Goal: Information Seeking & Learning: Learn about a topic

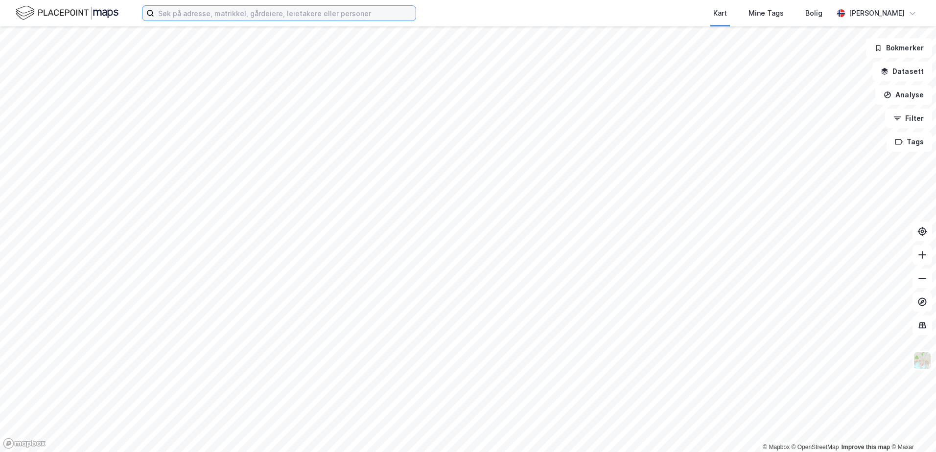
click at [217, 14] on input at bounding box center [284, 13] width 261 height 15
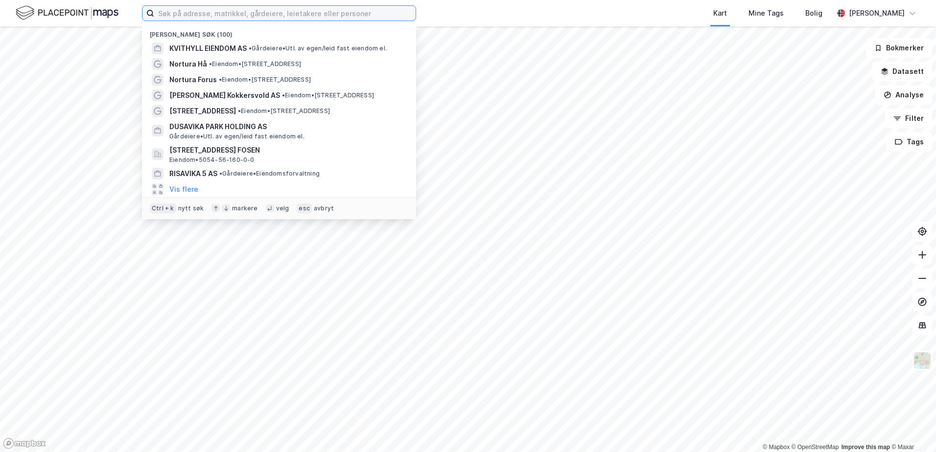
paste input "Stangnesterminalen 2 F"
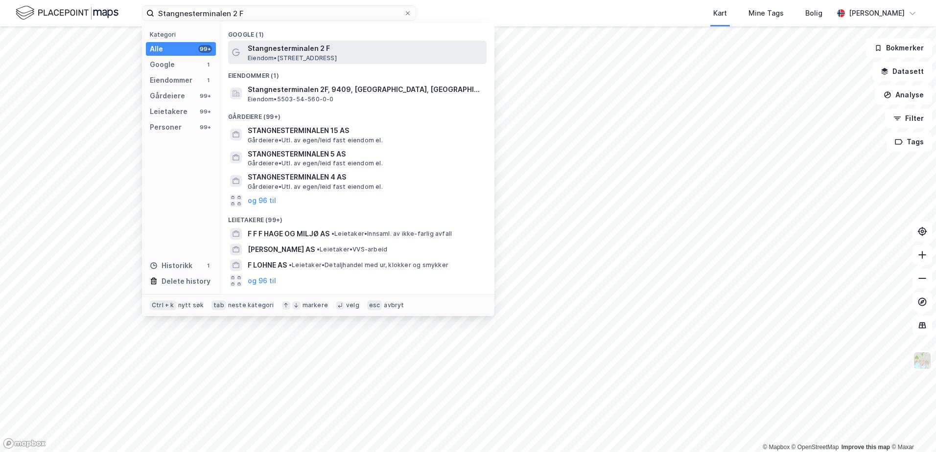
click at [271, 53] on span "Stangnesterminalen 2 F" at bounding box center [365, 49] width 235 height 12
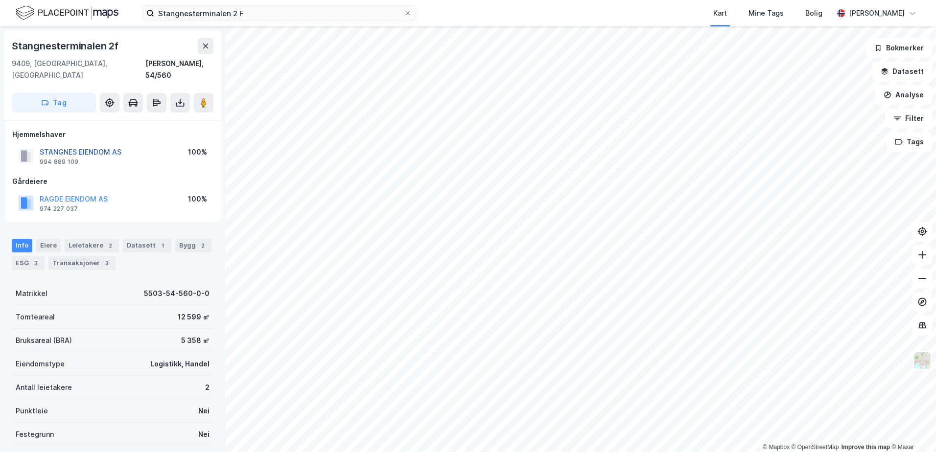
click at [0, 0] on button "STANGNES EIENDOM AS" at bounding box center [0, 0] width 0 height 0
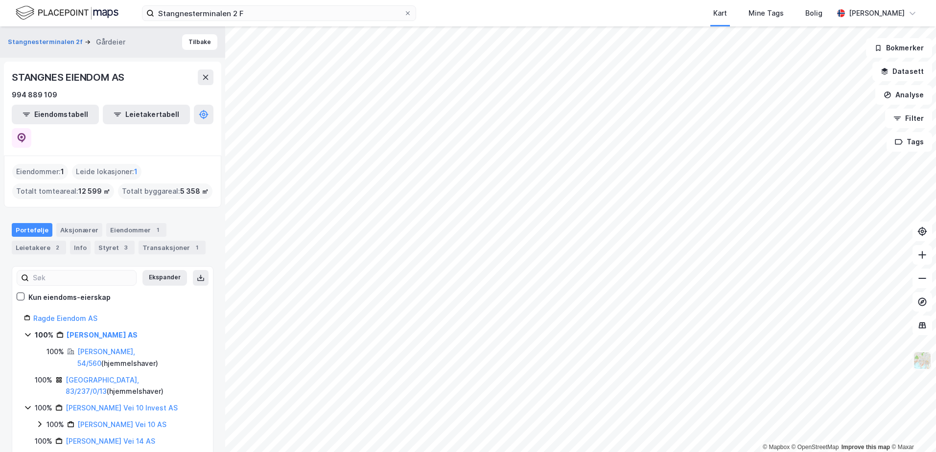
click at [924, 368] on img at bounding box center [922, 360] width 19 height 19
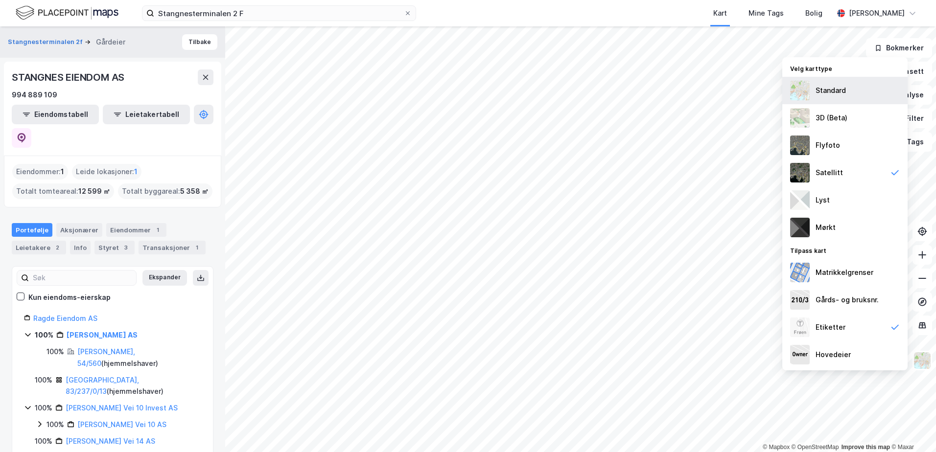
click at [835, 95] on div "Standard" at bounding box center [830, 91] width 30 height 12
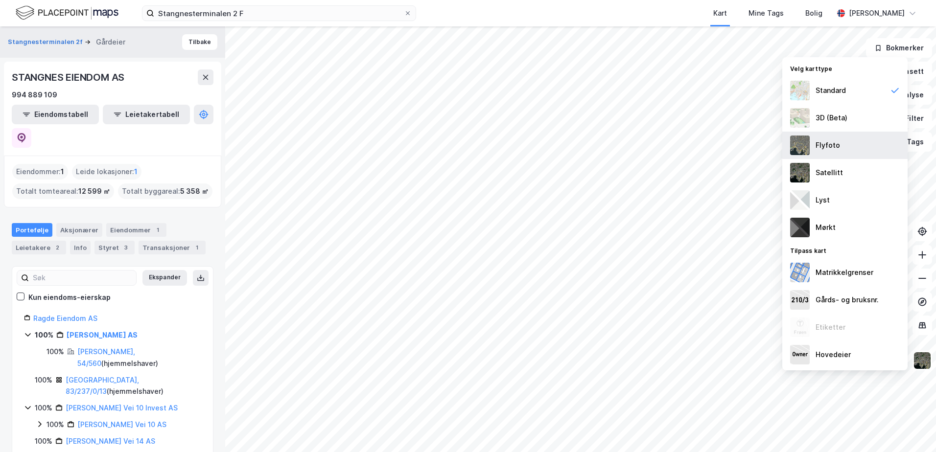
click at [828, 141] on div "Flyfoto" at bounding box center [827, 145] width 24 height 12
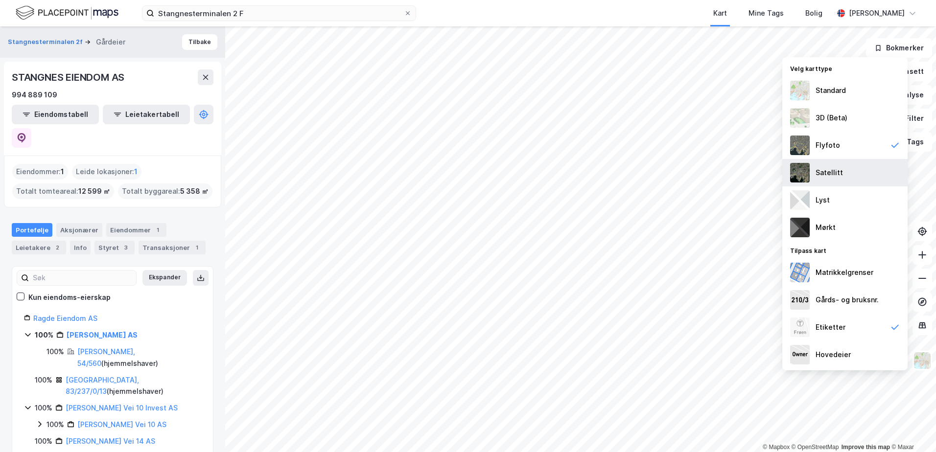
click at [826, 170] on div "Satellitt" at bounding box center [828, 173] width 27 height 12
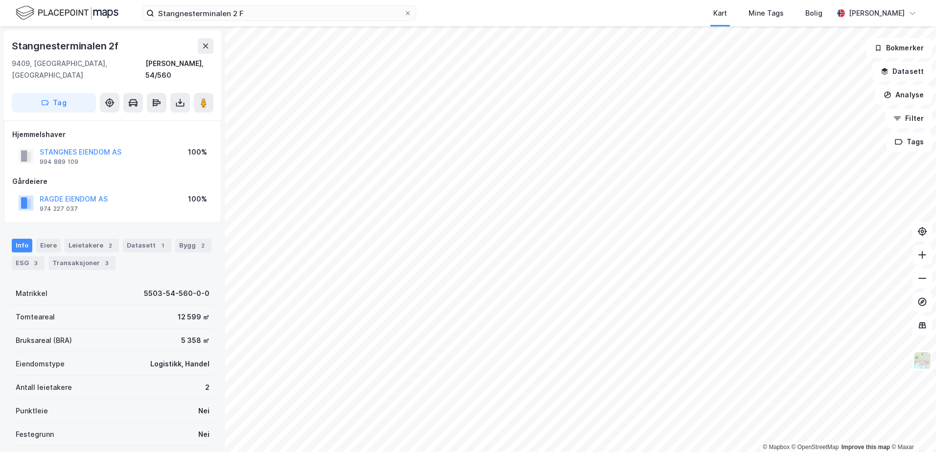
scroll to position [49, 0]
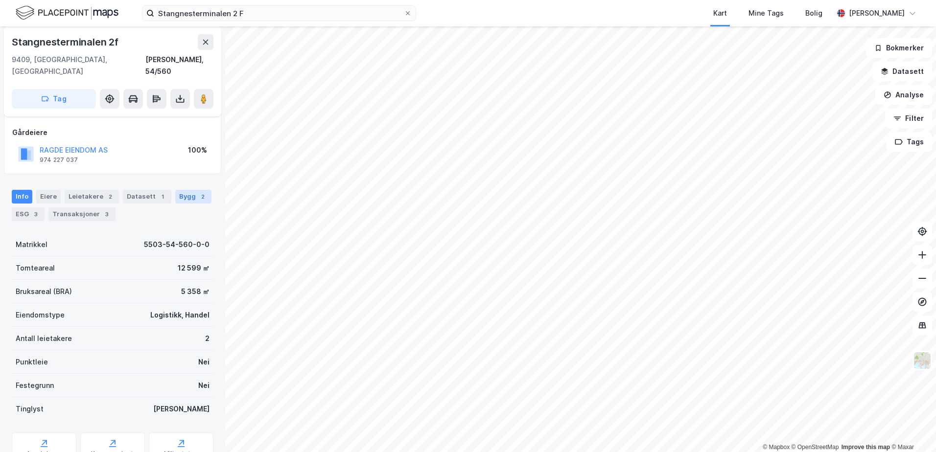
click at [180, 190] on div "Bygg 2" at bounding box center [193, 197] width 36 height 14
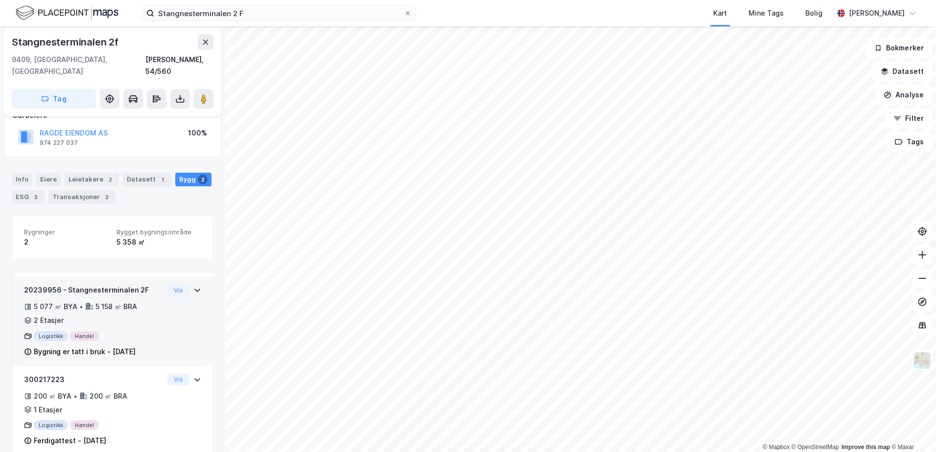
scroll to position [73, 0]
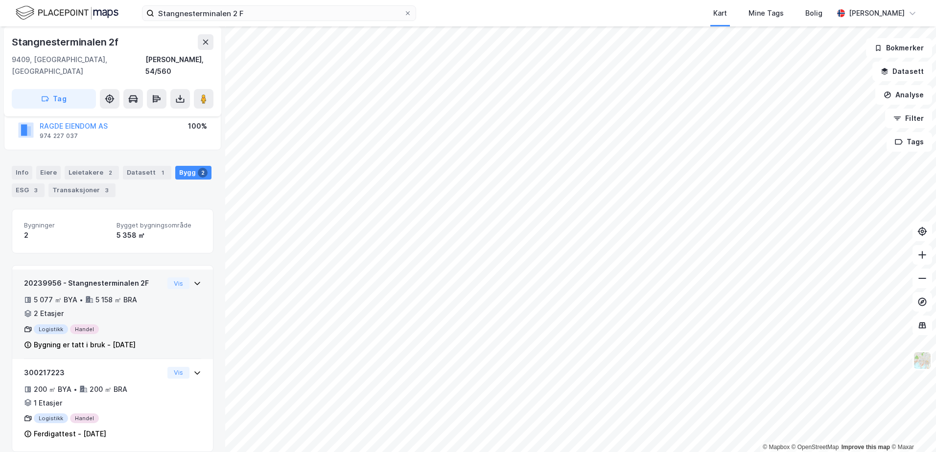
click at [143, 294] on div "5 077 ㎡ BYA • 5 158 ㎡ BRA • 2 Etasjer" at bounding box center [93, 306] width 139 height 25
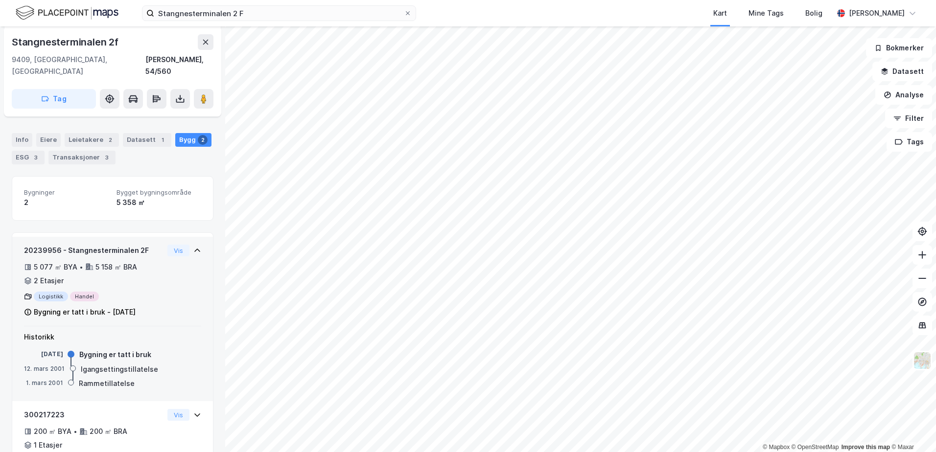
scroll to position [122, 0]
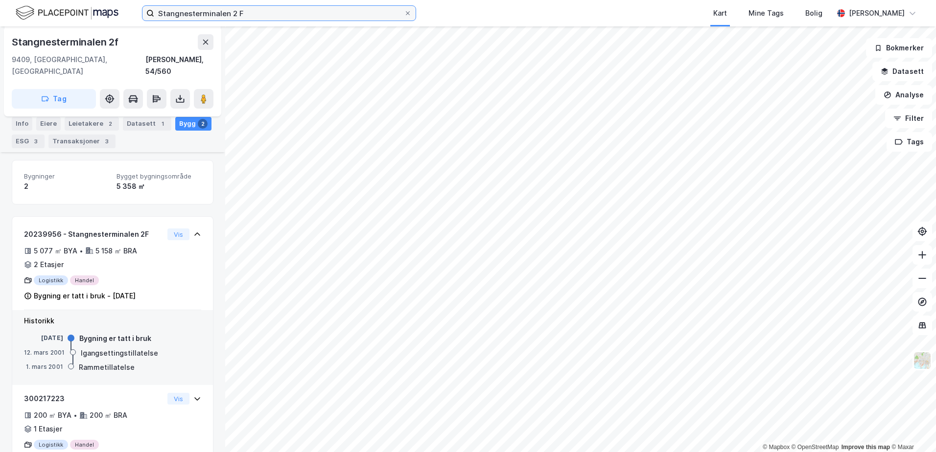
click at [180, 15] on input "Stangnesterminalen 2 F" at bounding box center [279, 13] width 250 height 15
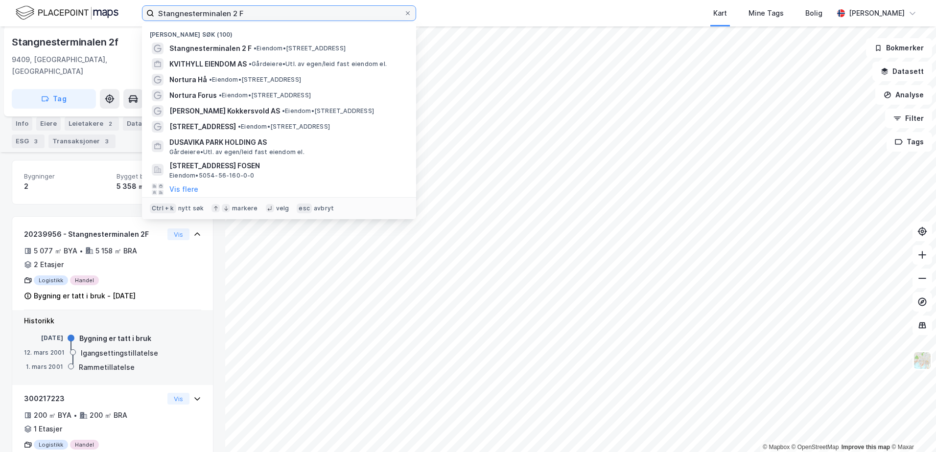
click at [205, 13] on input "Stangnesterminalen 2 F" at bounding box center [279, 13] width 250 height 15
click at [203, 13] on input "Stangnesterminalen 2 F" at bounding box center [279, 13] width 250 height 15
click at [248, 9] on input "Stangnesterminalen 2 F" at bounding box center [279, 13] width 250 height 15
click at [241, 14] on input "Stangnesterminalen 2 F" at bounding box center [279, 13] width 250 height 15
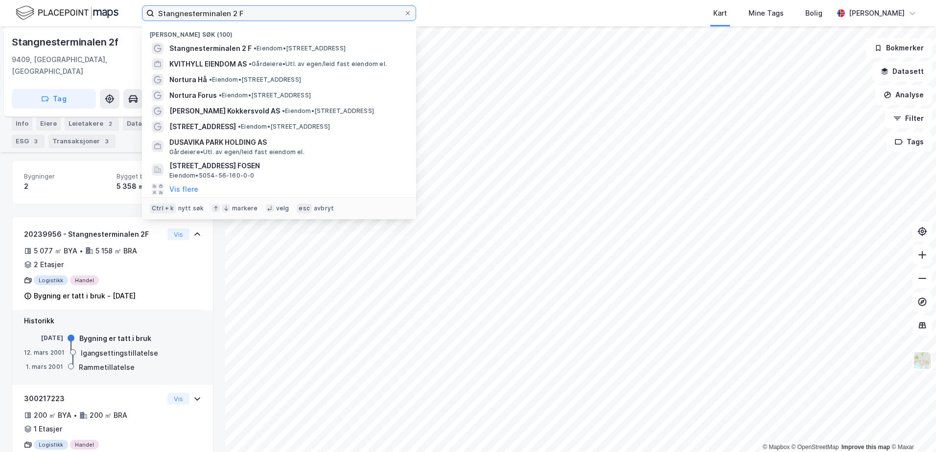
click at [241, 14] on input "Stangnesterminalen 2 F" at bounding box center [279, 13] width 250 height 15
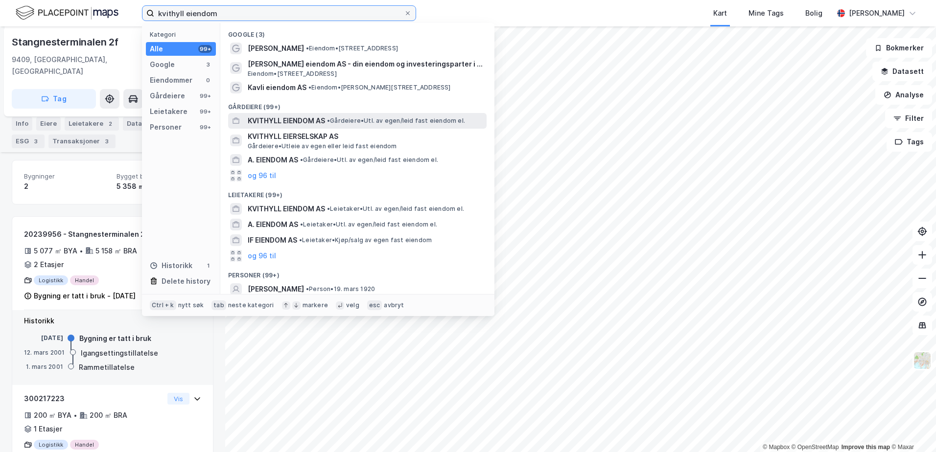
type input "kvithyll eiendom"
click at [296, 117] on span "KVITHYLL EIENDOM AS" at bounding box center [286, 121] width 77 height 12
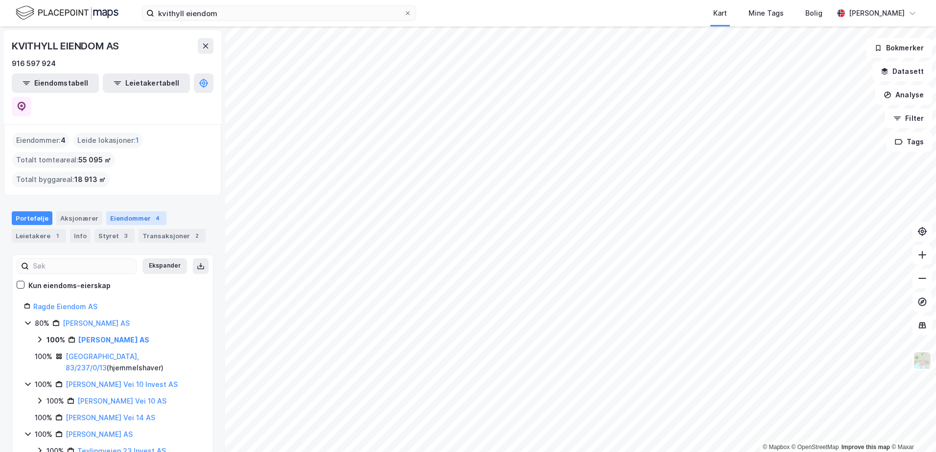
click at [139, 211] on div "Eiendommer 4" at bounding box center [136, 218] width 60 height 14
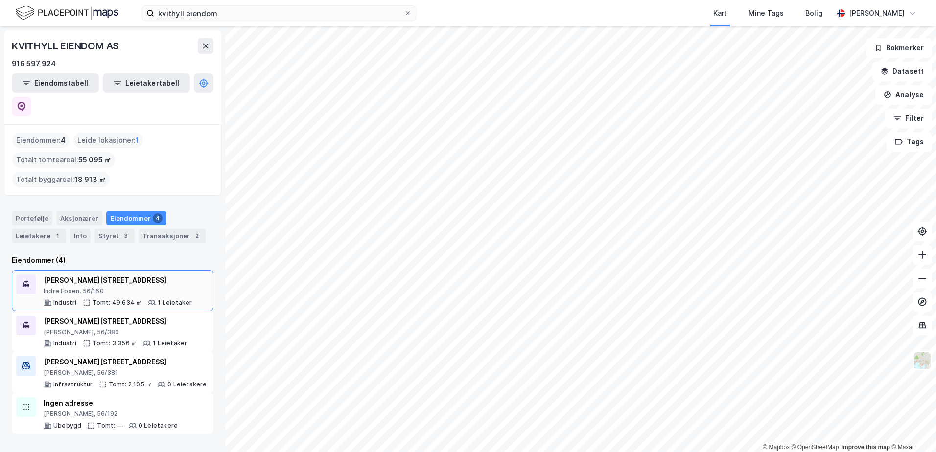
click at [142, 275] on div "[STREET_ADDRESS][PERSON_NAME] Industri Tomt: 49 634 ㎡ 1 Leietaker" at bounding box center [118, 291] width 149 height 32
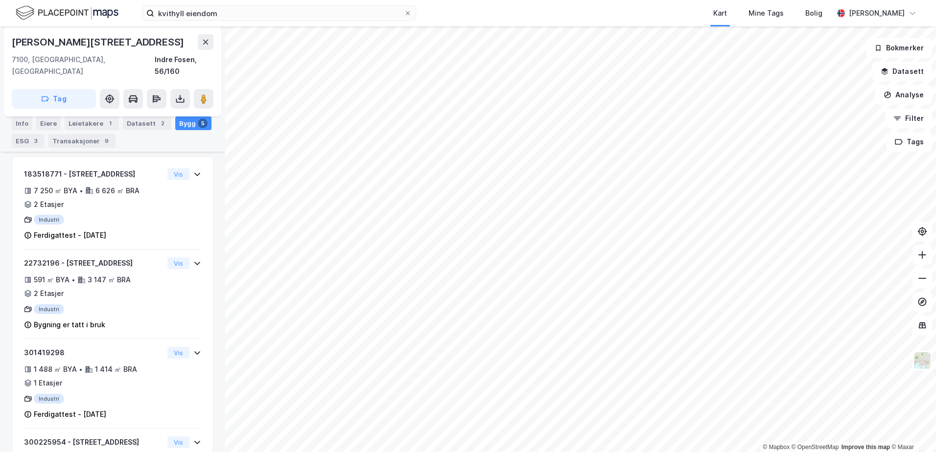
scroll to position [269, 0]
